Goal: Task Accomplishment & Management: Manage account settings

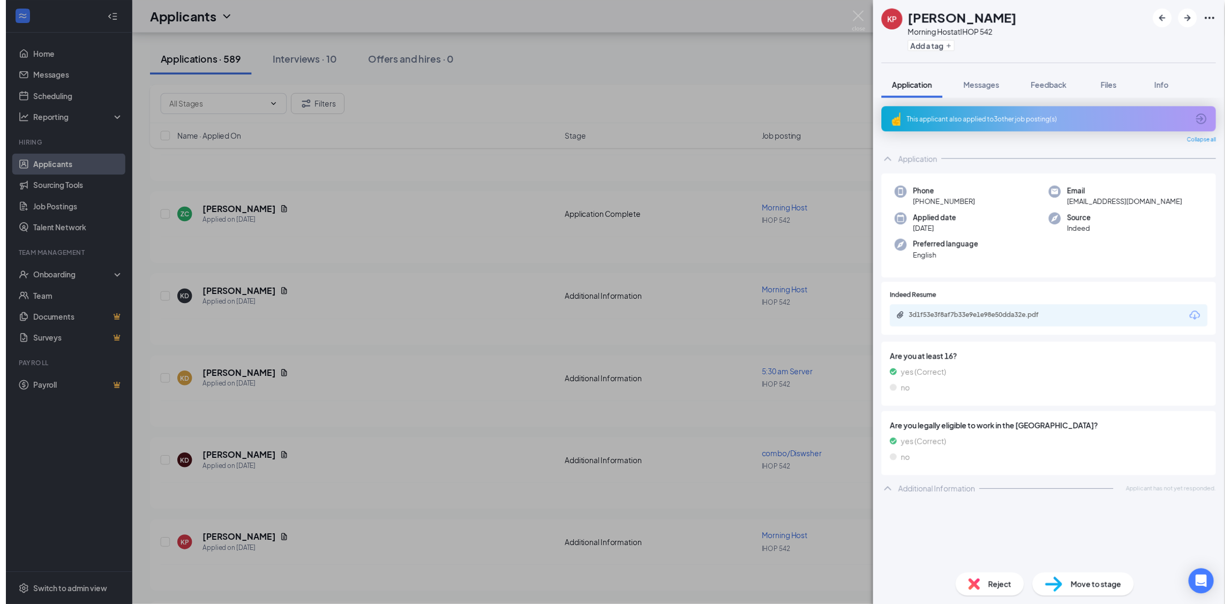
scroll to position [2570, 0]
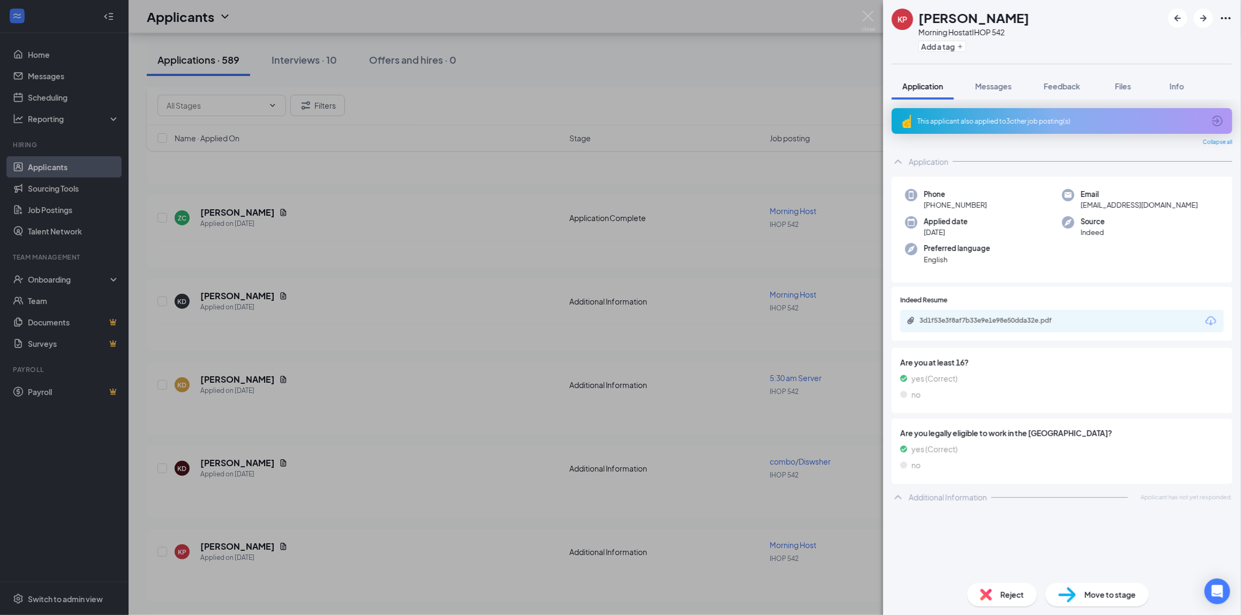
click at [739, 172] on div "[PERSON_NAME] Morning Host at IHOP 542 Add a tag Application Messages Feedback …" at bounding box center [620, 307] width 1241 height 615
click at [868, 24] on img at bounding box center [868, 21] width 13 height 21
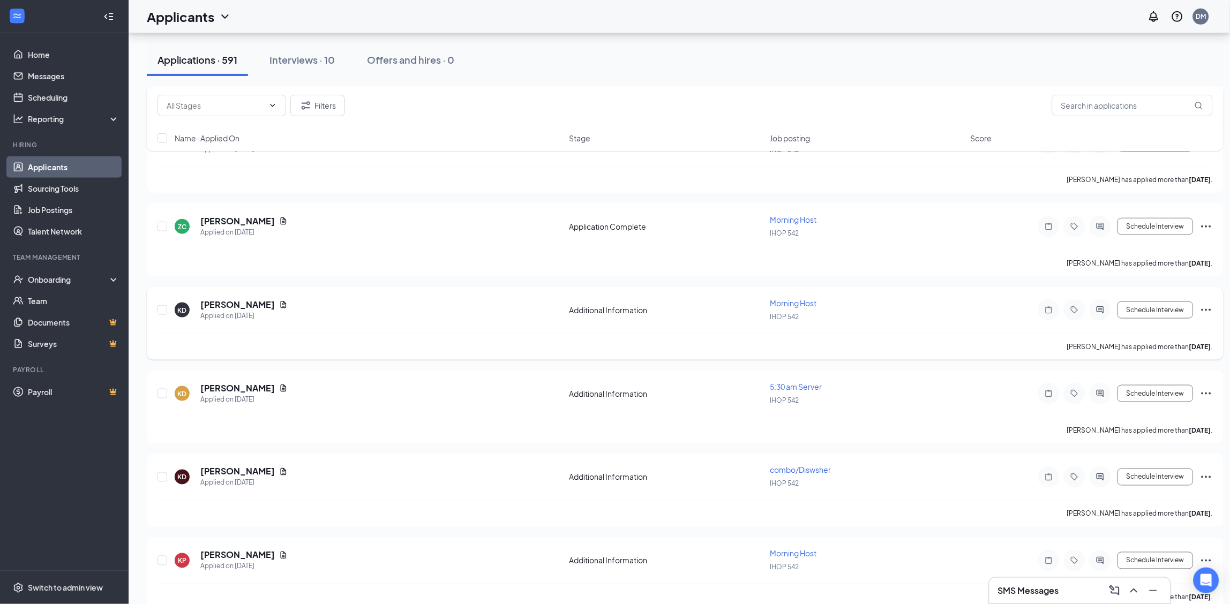
scroll to position [2784, 0]
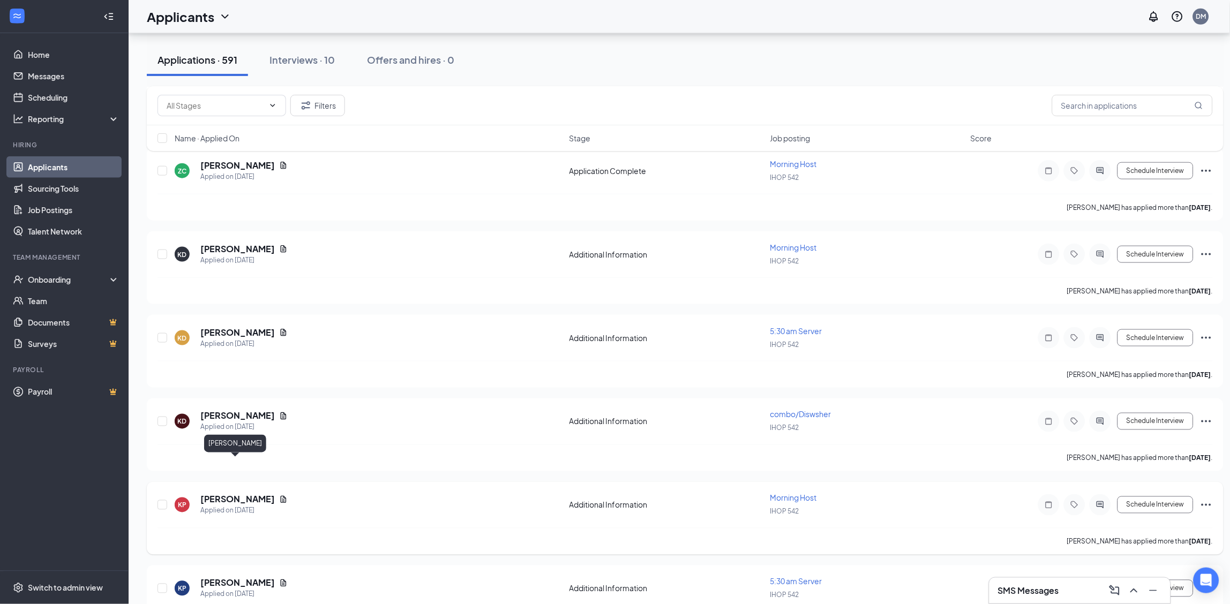
click at [236, 494] on h5 "[PERSON_NAME]" at bounding box center [237, 500] width 74 height 12
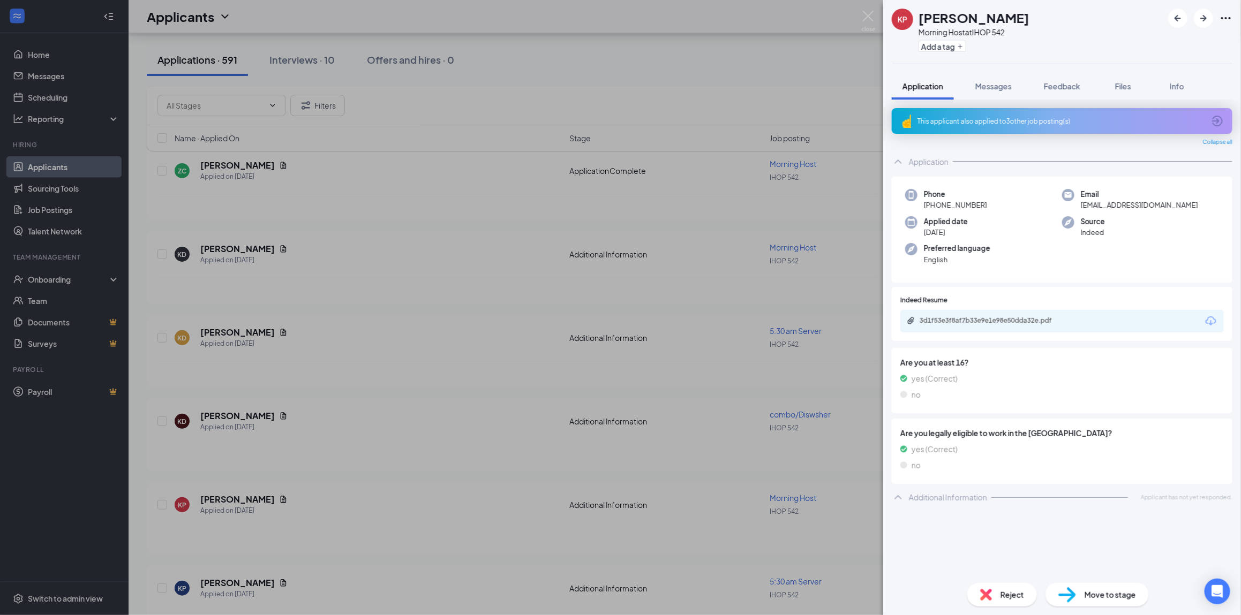
drag, startPoint x: 1118, startPoint y: 86, endPoint x: 1079, endPoint y: 152, distance: 76.6
click at [1118, 86] on span "Files" at bounding box center [1123, 86] width 16 height 10
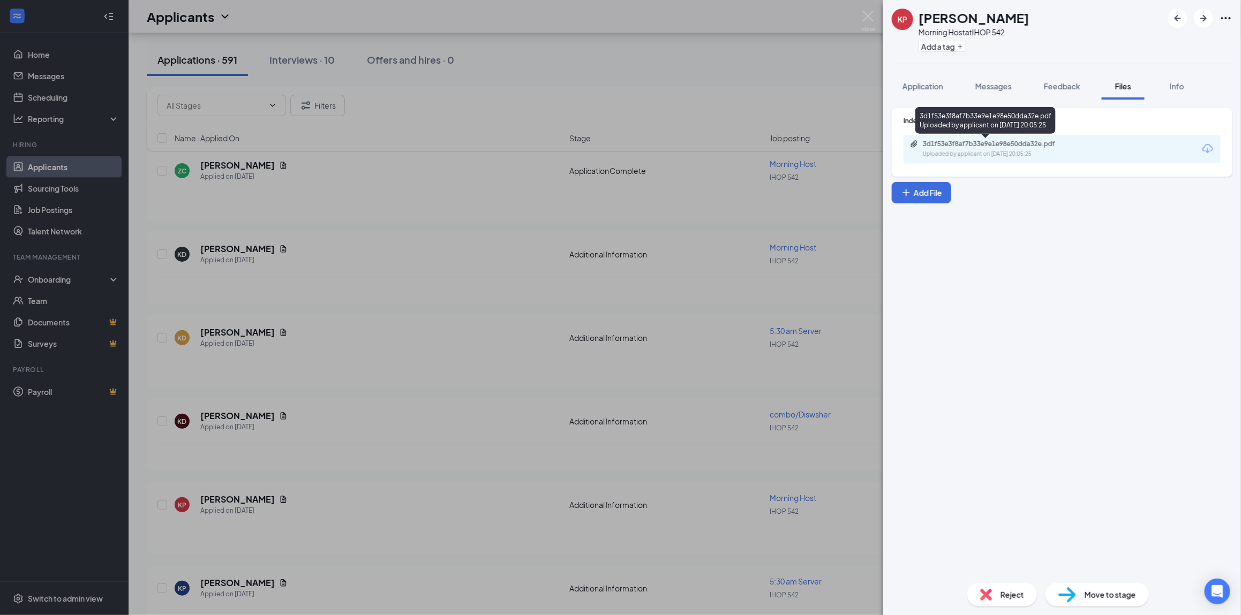
click at [1050, 149] on div "3d1f53e3f8af7b33e9e1e98e50dda32e.pdf Uploaded by applicant on [DATE] 20:05:25" at bounding box center [997, 149] width 174 height 19
drag, startPoint x: 652, startPoint y: 139, endPoint x: 590, endPoint y: 312, distance: 183.3
click at [652, 138] on div "[PERSON_NAME] Morning Host at IHOP 542 Add a tag Application Messages Feedback …" at bounding box center [620, 307] width 1241 height 615
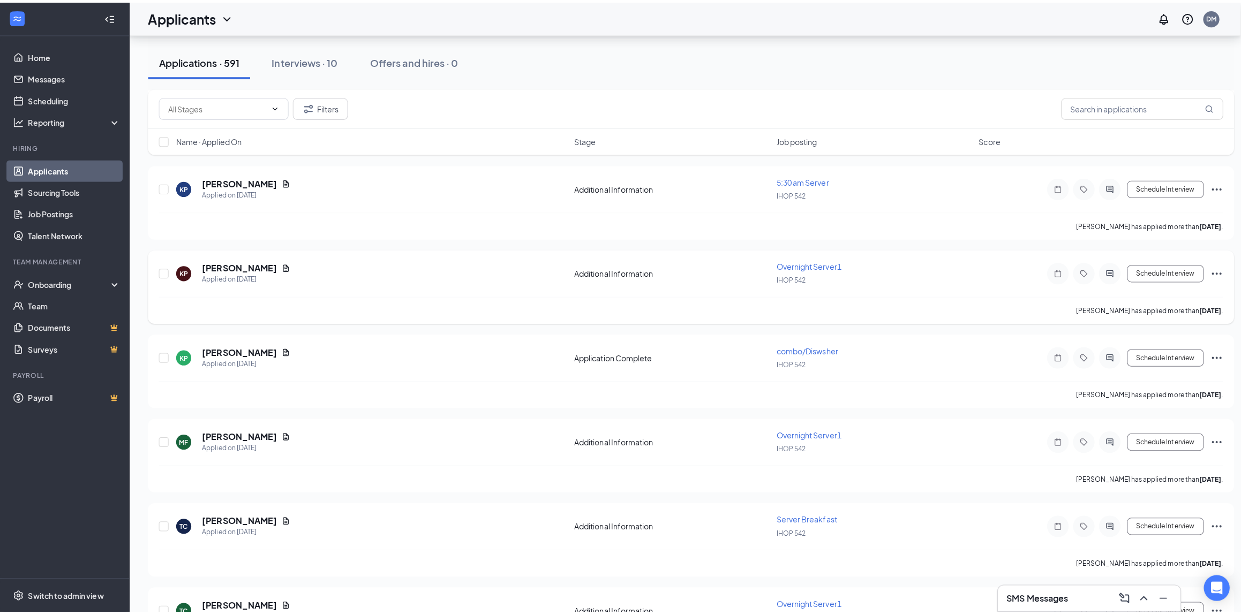
scroll to position [3213, 0]
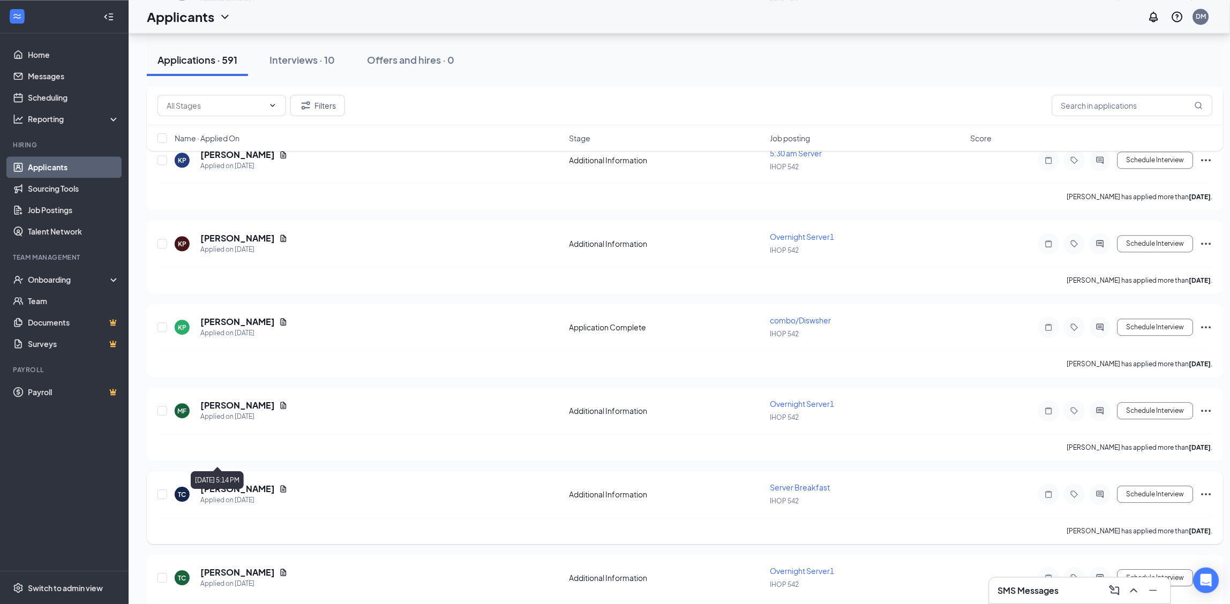
click at [223, 495] on div "Applied on [DATE]" at bounding box center [243, 500] width 87 height 11
click at [231, 483] on h5 "[PERSON_NAME]" at bounding box center [237, 489] width 74 height 12
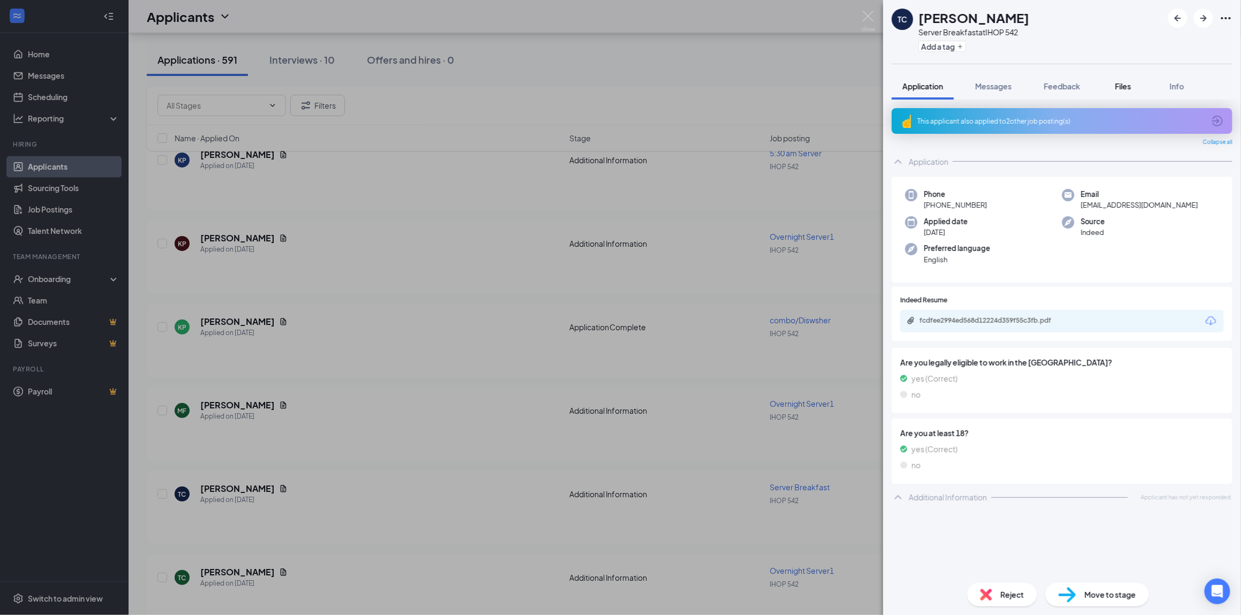
click at [1119, 82] on span "Files" at bounding box center [1123, 86] width 16 height 10
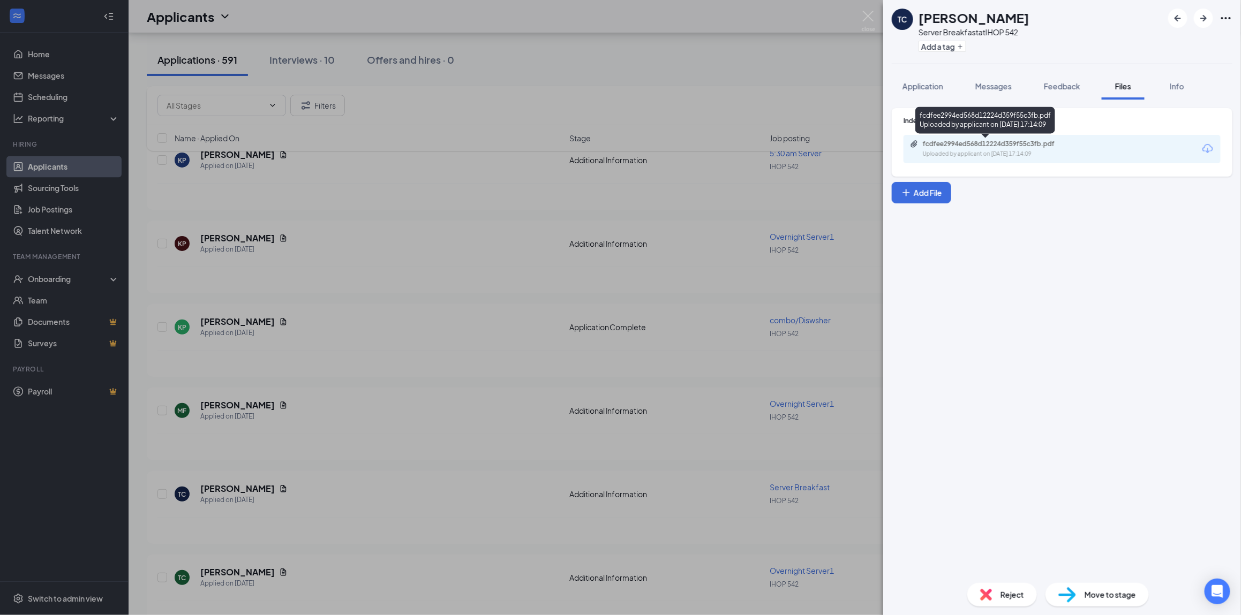
click at [1047, 152] on div "Uploaded by applicant on [DATE] 17:14:09" at bounding box center [1003, 154] width 161 height 9
